Goal: Task Accomplishment & Management: Manage account settings

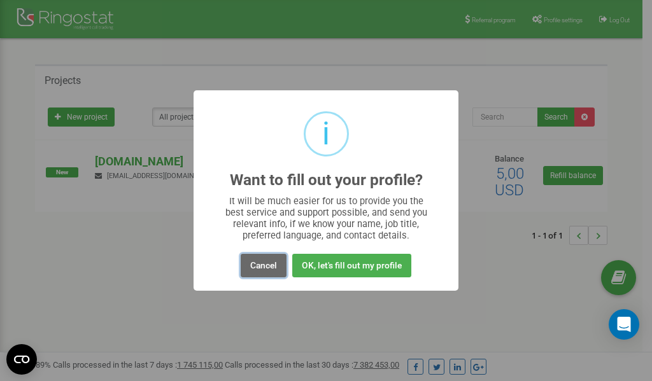
click at [264, 264] on button "Cancel" at bounding box center [264, 266] width 46 height 24
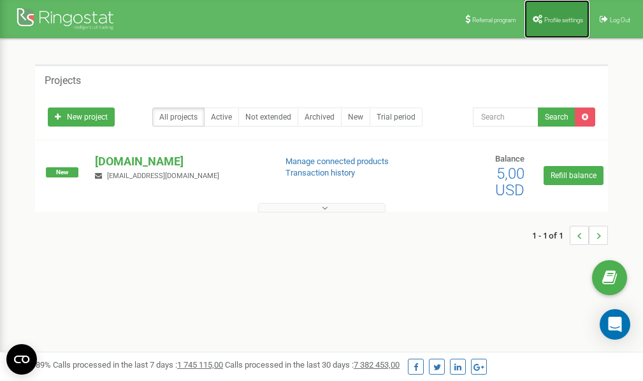
click at [549, 14] on link "Profile settings" at bounding box center [556, 19] width 65 height 38
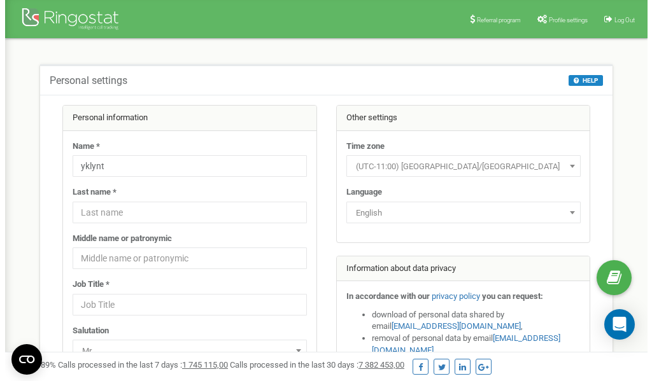
scroll to position [64, 0]
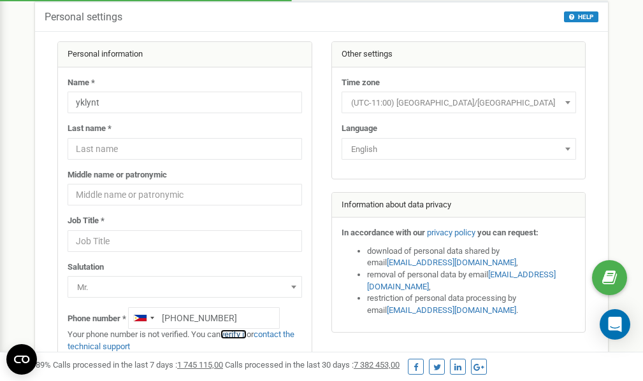
click at [239, 335] on link "verify it" at bounding box center [233, 335] width 26 height 10
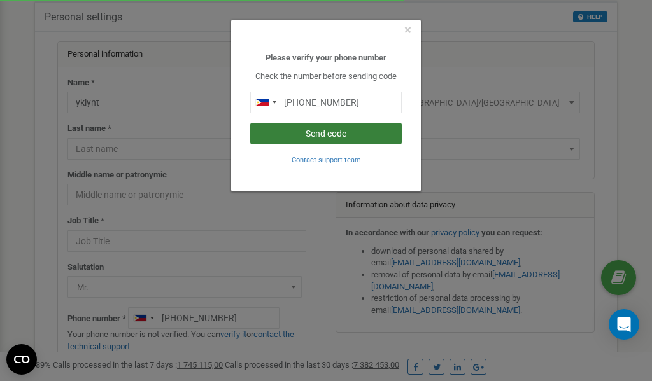
click at [334, 134] on button "Send code" at bounding box center [326, 134] width 152 height 22
